Goal: Task Accomplishment & Management: Complete application form

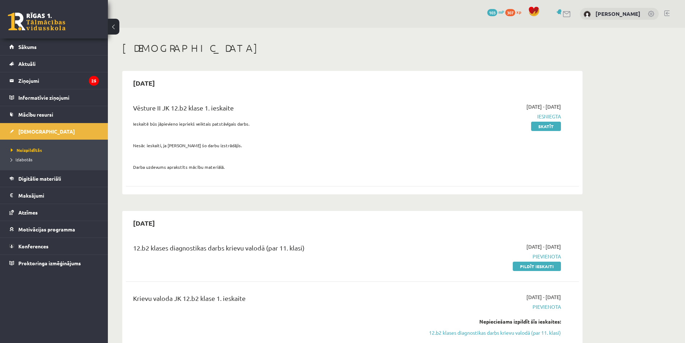
scroll to position [87, 0]
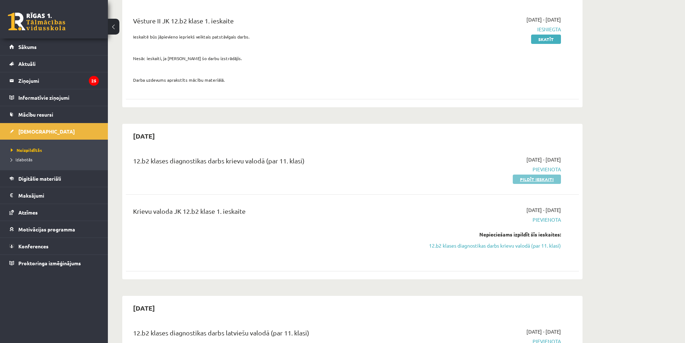
click at [536, 178] on link "Pildīt ieskaiti" at bounding box center [537, 178] width 48 height 9
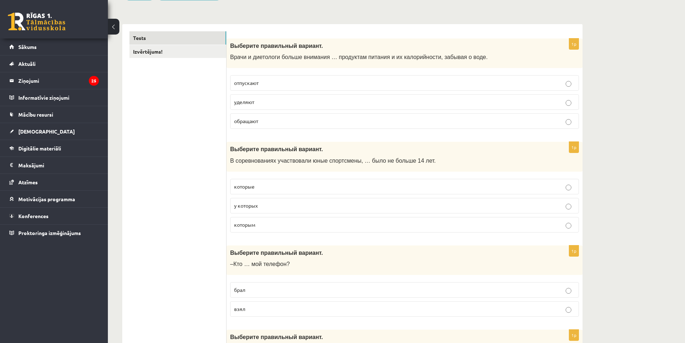
scroll to position [95, 0]
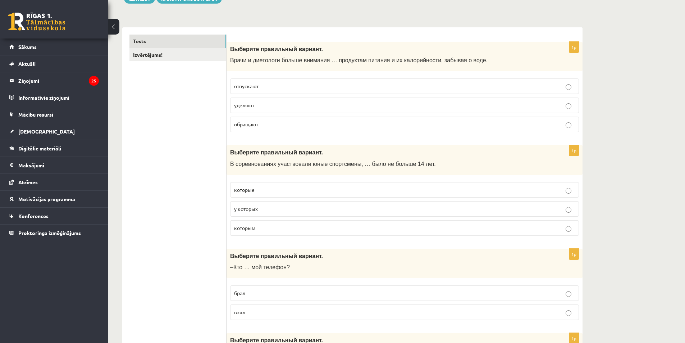
click at [283, 121] on p "обращают" at bounding box center [404, 125] width 341 height 8
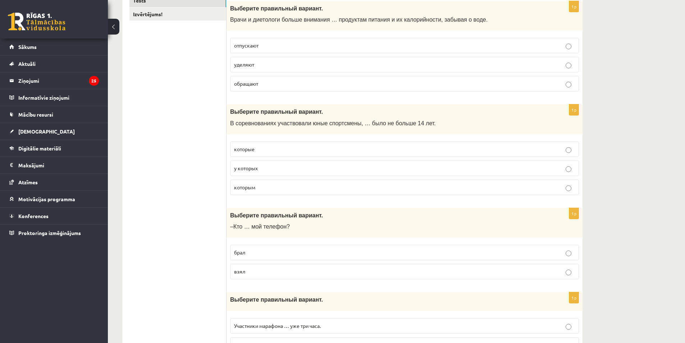
scroll to position [138, 0]
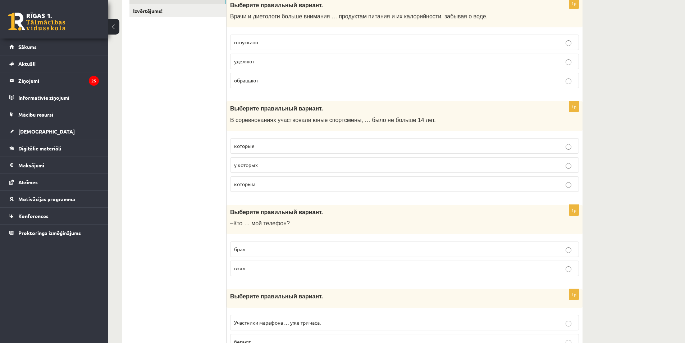
click at [322, 166] on p "у которых" at bounding box center [404, 165] width 341 height 8
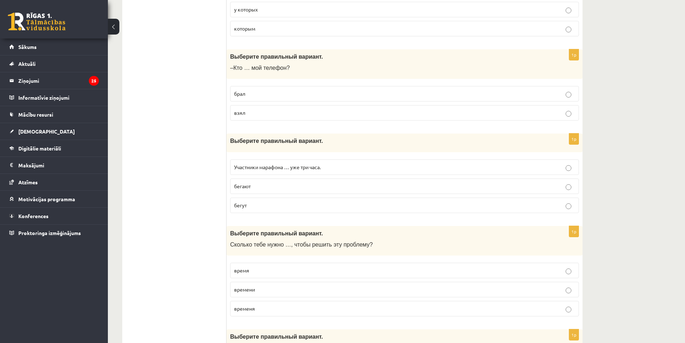
scroll to position [301, 0]
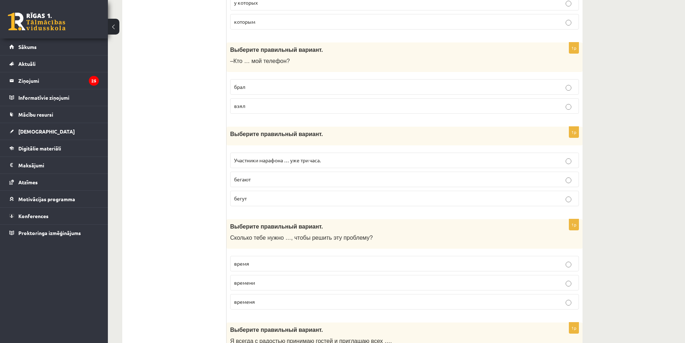
click at [346, 104] on p "взял" at bounding box center [404, 106] width 341 height 8
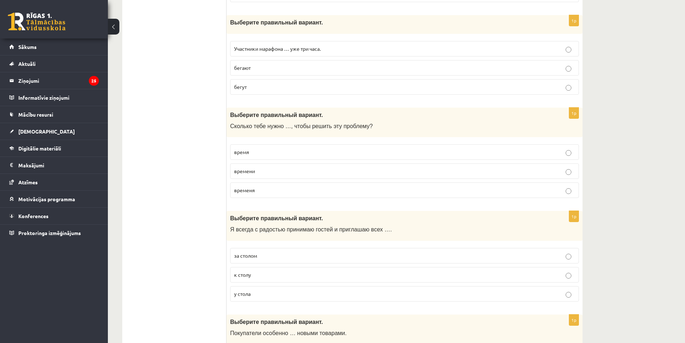
scroll to position [416, 0]
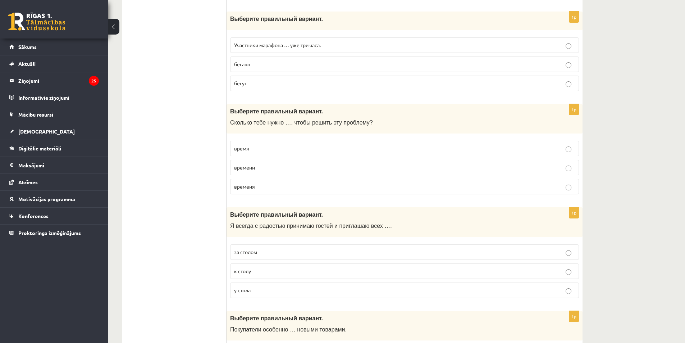
click at [351, 59] on label "бегают" at bounding box center [404, 63] width 349 height 15
click at [305, 162] on label "времени" at bounding box center [404, 167] width 349 height 15
click at [277, 253] on p "за столом" at bounding box center [404, 252] width 341 height 8
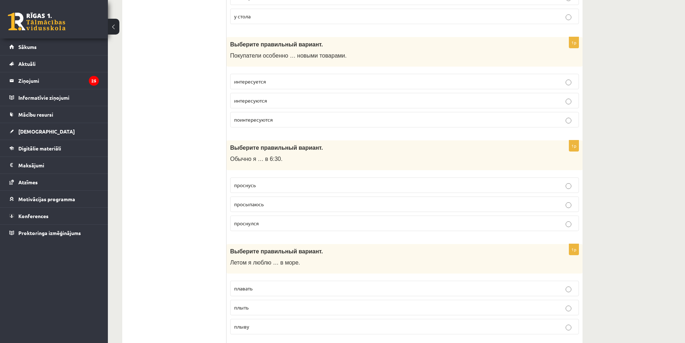
scroll to position [696, 0]
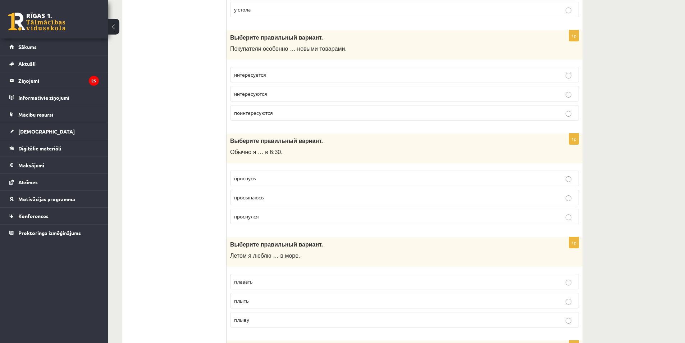
click at [333, 91] on p "интересуются" at bounding box center [404, 94] width 341 height 8
click at [287, 195] on p "просыпаюсь" at bounding box center [404, 198] width 341 height 8
click at [297, 280] on p "плавать" at bounding box center [404, 282] width 341 height 8
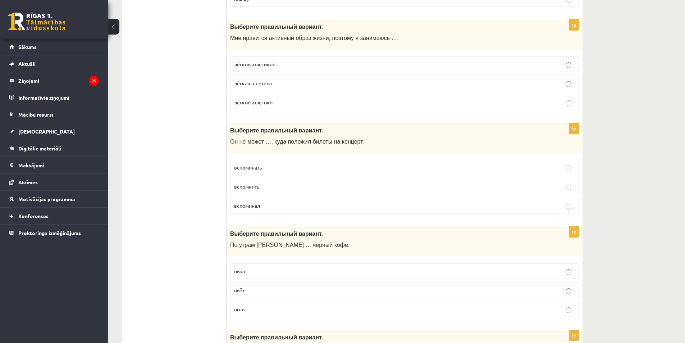
scroll to position [1021, 0]
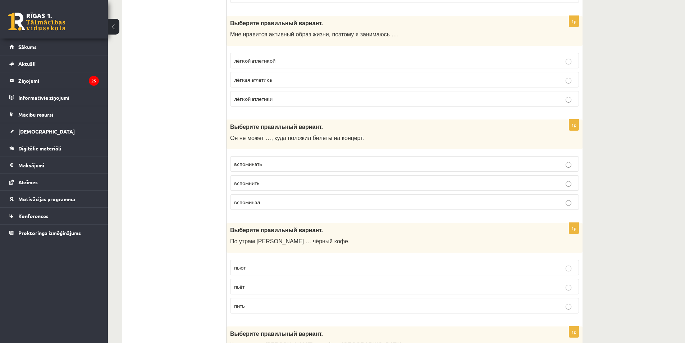
click at [303, 59] on p "лёгкой атлетикой" at bounding box center [404, 61] width 341 height 8
click at [264, 181] on p "вспомнить" at bounding box center [404, 183] width 341 height 8
click at [353, 285] on p "пьёт" at bounding box center [404, 287] width 341 height 8
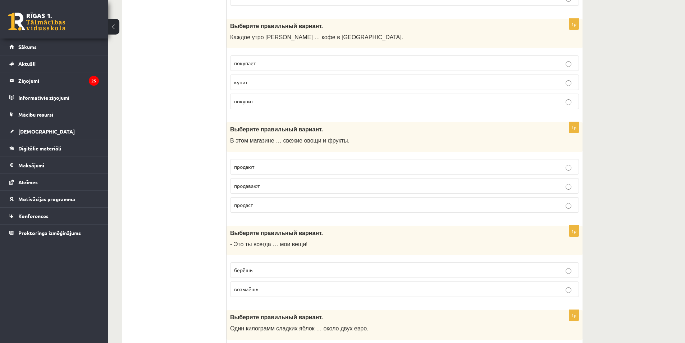
scroll to position [1315, 0]
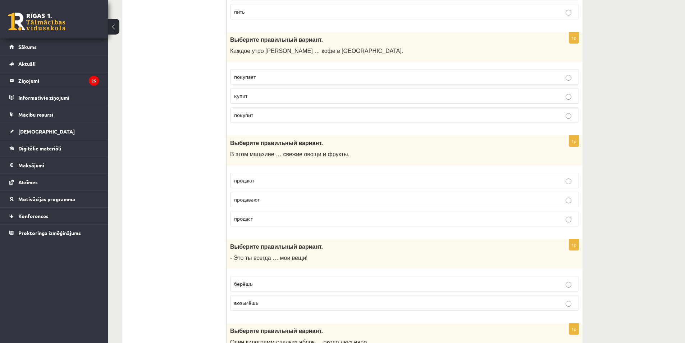
click at [301, 117] on p "покупит" at bounding box center [404, 115] width 341 height 8
click at [297, 76] on p "покупает" at bounding box center [404, 77] width 341 height 8
click at [326, 175] on label "продают" at bounding box center [404, 180] width 349 height 15
click at [340, 281] on p "берёшь" at bounding box center [404, 284] width 341 height 8
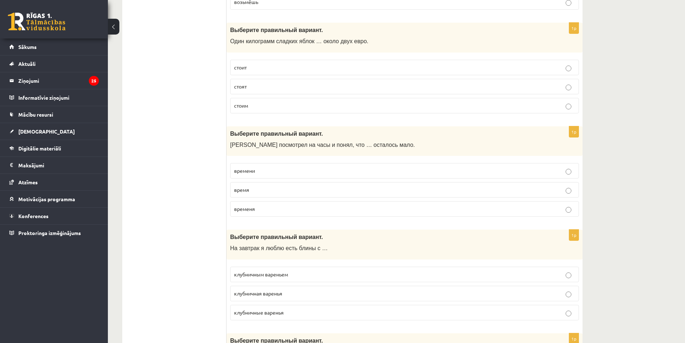
scroll to position [1619, 0]
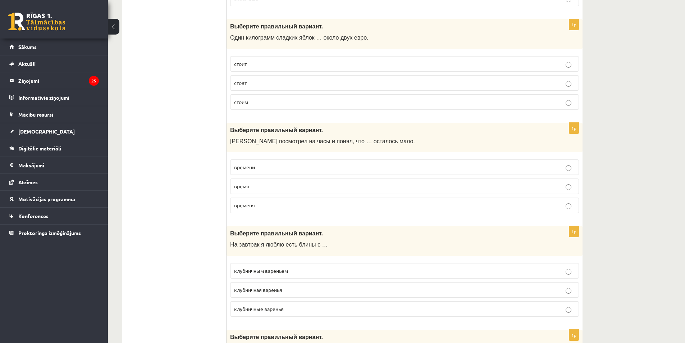
click at [301, 63] on p "стоит" at bounding box center [404, 64] width 341 height 8
click at [315, 164] on p "времени" at bounding box center [404, 167] width 341 height 8
click at [310, 268] on p "клубничным вареньем" at bounding box center [404, 271] width 341 height 8
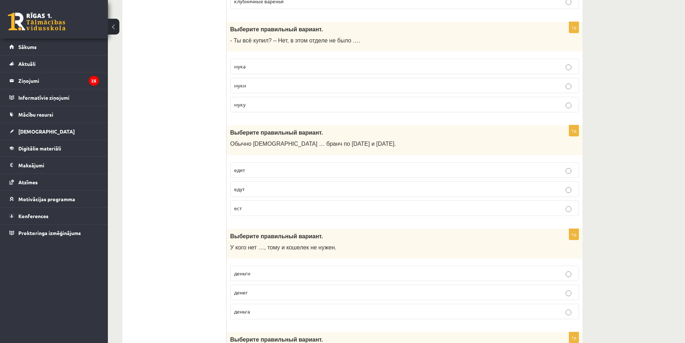
scroll to position [1937, 0]
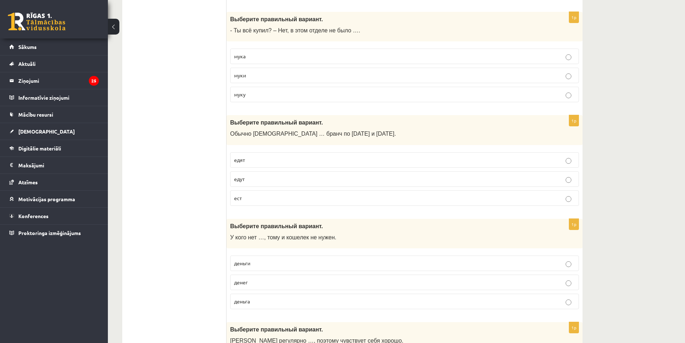
click at [315, 74] on p "муки" at bounding box center [404, 76] width 341 height 8
click at [404, 154] on label "едят" at bounding box center [404, 159] width 349 height 15
click at [371, 279] on p "денег" at bounding box center [404, 282] width 341 height 8
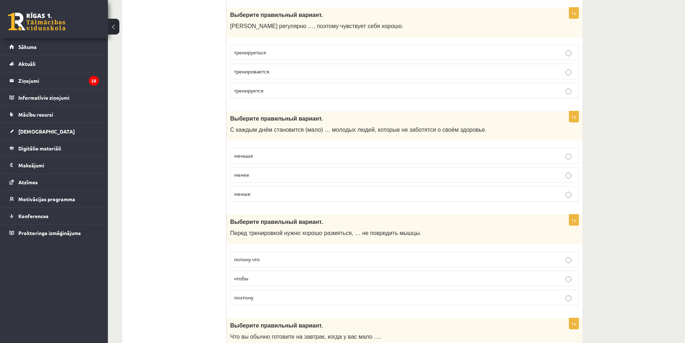
scroll to position [2248, 0]
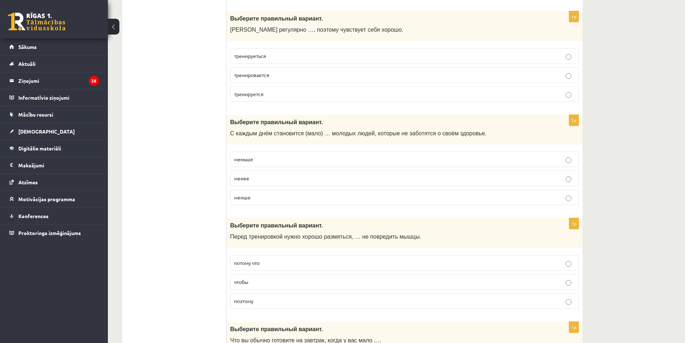
click at [287, 97] on p "тренируется" at bounding box center [404, 94] width 341 height 8
click at [346, 158] on p "меньше" at bounding box center [404, 159] width 341 height 8
click at [321, 280] on p "чтобы" at bounding box center [404, 282] width 341 height 8
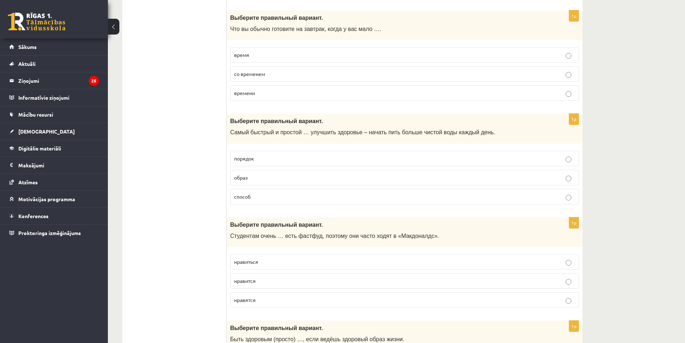
scroll to position [2555, 0]
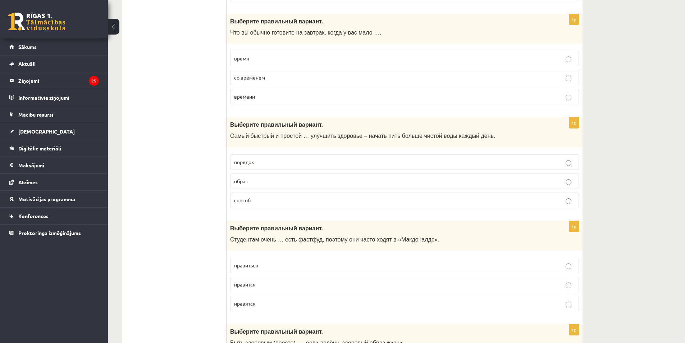
click at [344, 100] on p "времени" at bounding box center [404, 97] width 341 height 8
click at [303, 195] on label "способ" at bounding box center [404, 199] width 349 height 15
click at [278, 282] on p "нравится" at bounding box center [404, 285] width 341 height 8
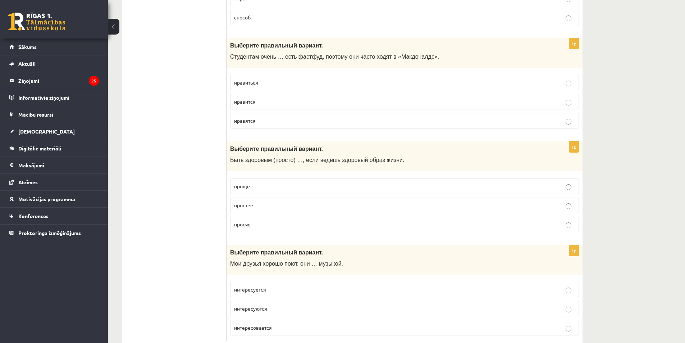
scroll to position [2758, 0]
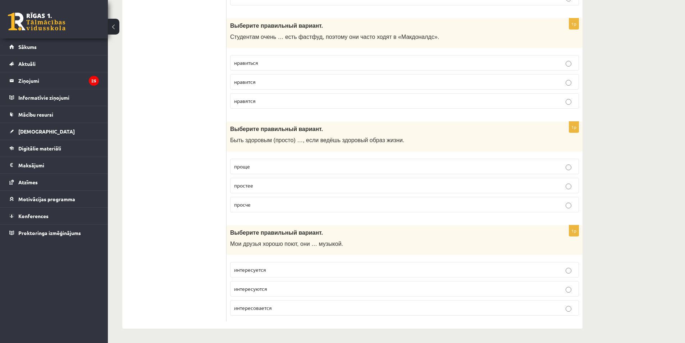
click at [281, 287] on p "интересуются" at bounding box center [404, 289] width 341 height 8
click at [271, 164] on p "проще" at bounding box center [404, 167] width 341 height 8
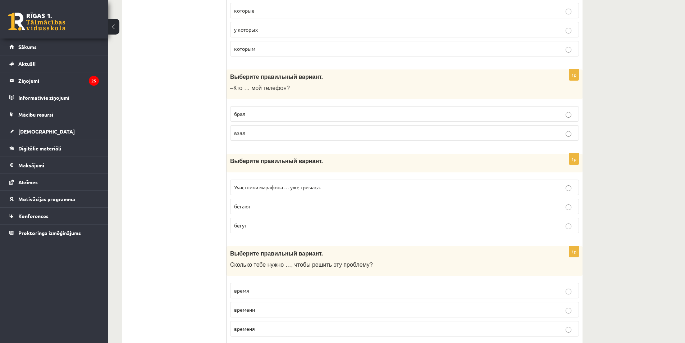
scroll to position [0, 0]
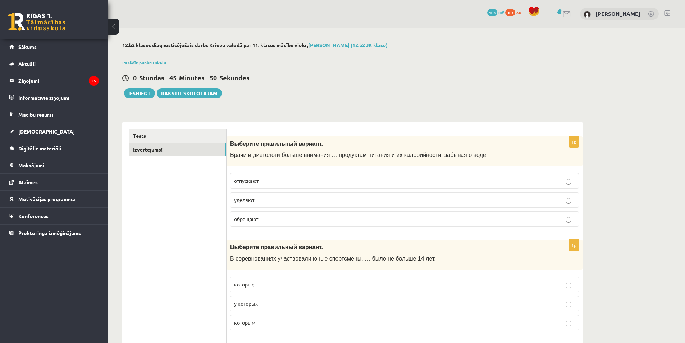
click at [141, 147] on link "Izvērtējums!" at bounding box center [177, 149] width 97 height 13
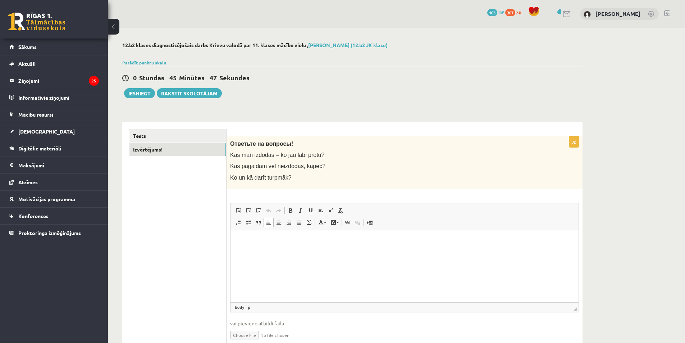
click at [291, 244] on p "Rich Text Editor, wiswyg-editor-user-answer-47433887296160" at bounding box center [405, 241] width 334 height 8
click at [306, 240] on p "**********" at bounding box center [405, 241] width 334 height 8
drag, startPoint x: 244, startPoint y: 240, endPoint x: 249, endPoint y: 245, distance: 6.6
click at [249, 245] on body "**********" at bounding box center [405, 246] width 334 height 19
click at [326, 243] on p "**********" at bounding box center [405, 241] width 334 height 8
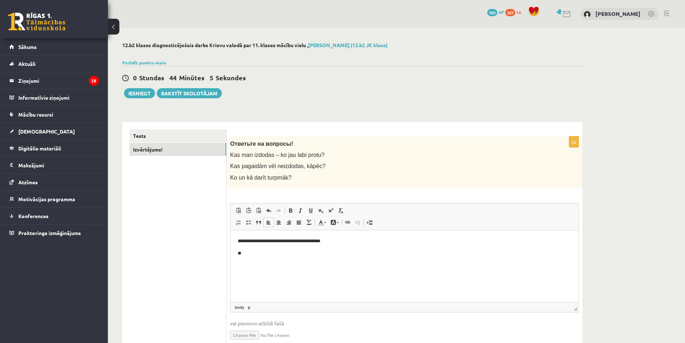
click at [274, 253] on p "**" at bounding box center [405, 253] width 334 height 8
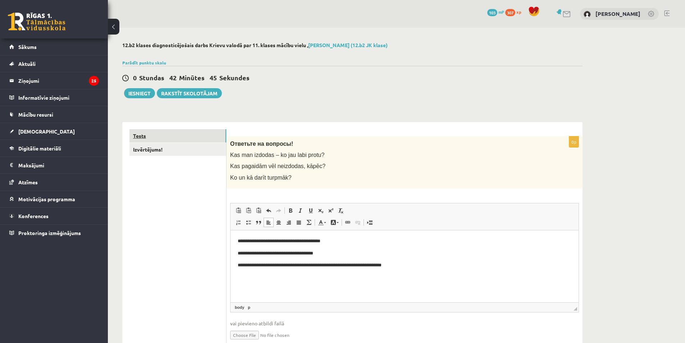
click at [158, 141] on link "Tests" at bounding box center [177, 135] width 97 height 13
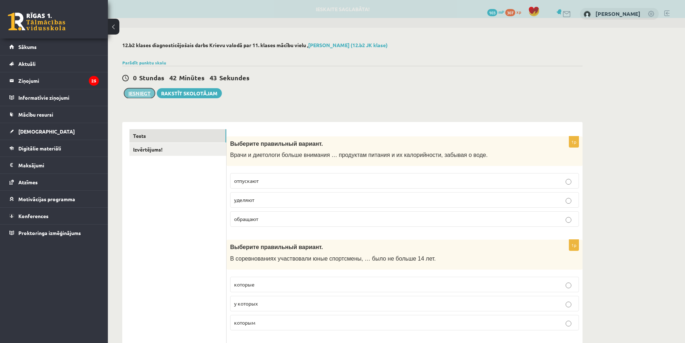
click at [139, 93] on button "Iesniegt" at bounding box center [139, 93] width 31 height 10
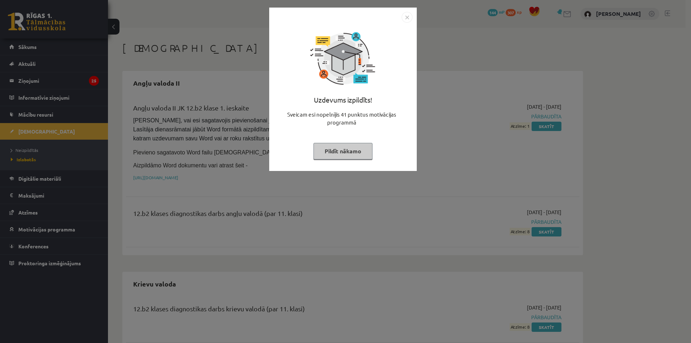
click at [409, 17] on img "Close" at bounding box center [406, 17] width 11 height 11
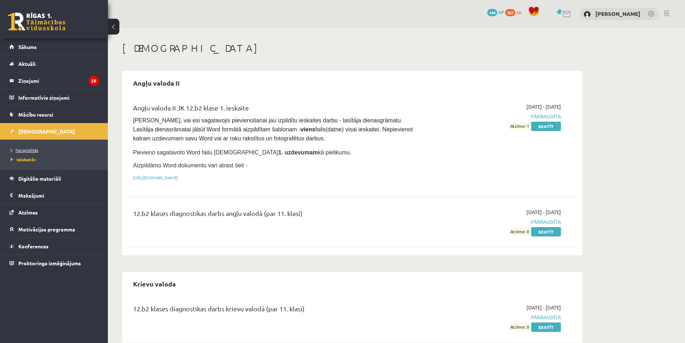
click at [32, 149] on span "Neizpildītās" at bounding box center [24, 150] width 27 height 6
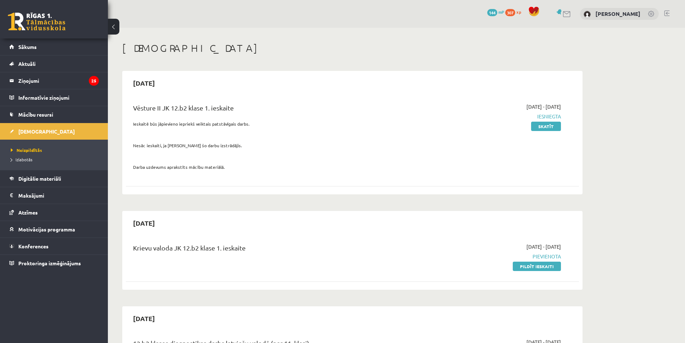
click at [666, 10] on div "0 Dāvanas 144 mP 307 xp Rikija Ķikuste" at bounding box center [396, 14] width 577 height 28
click at [666, 12] on link at bounding box center [666, 13] width 5 height 6
